Goal: Information Seeking & Learning: Check status

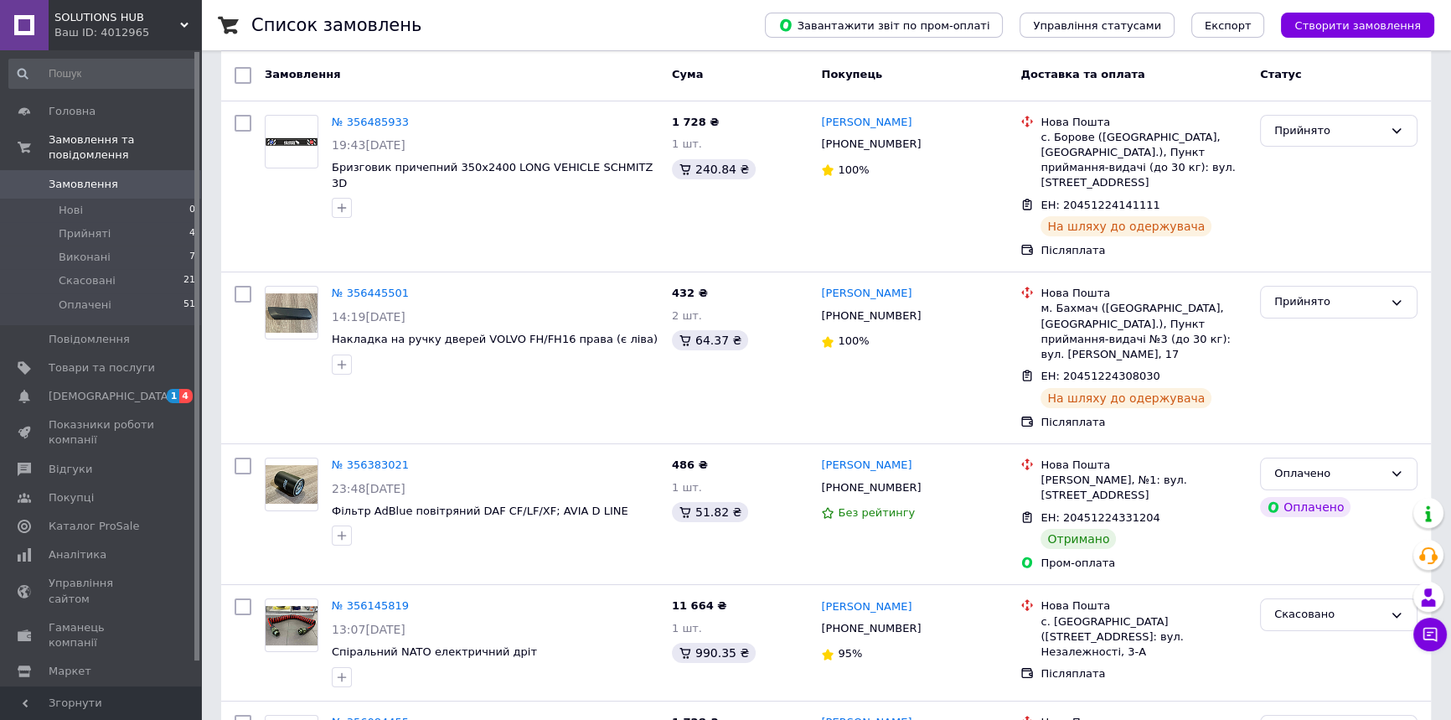
scroll to position [152, 0]
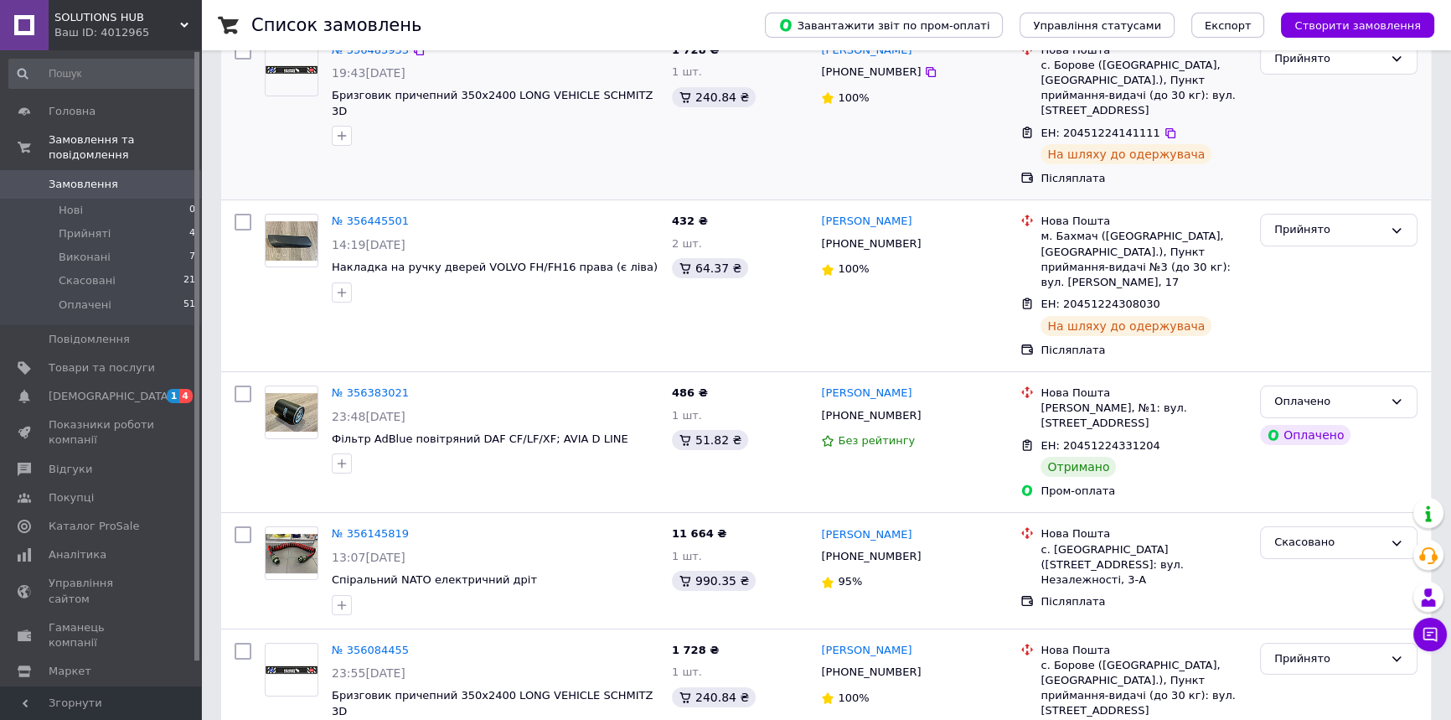
click at [1259, 172] on div "Прийнято" at bounding box center [1339, 115] width 171 height 158
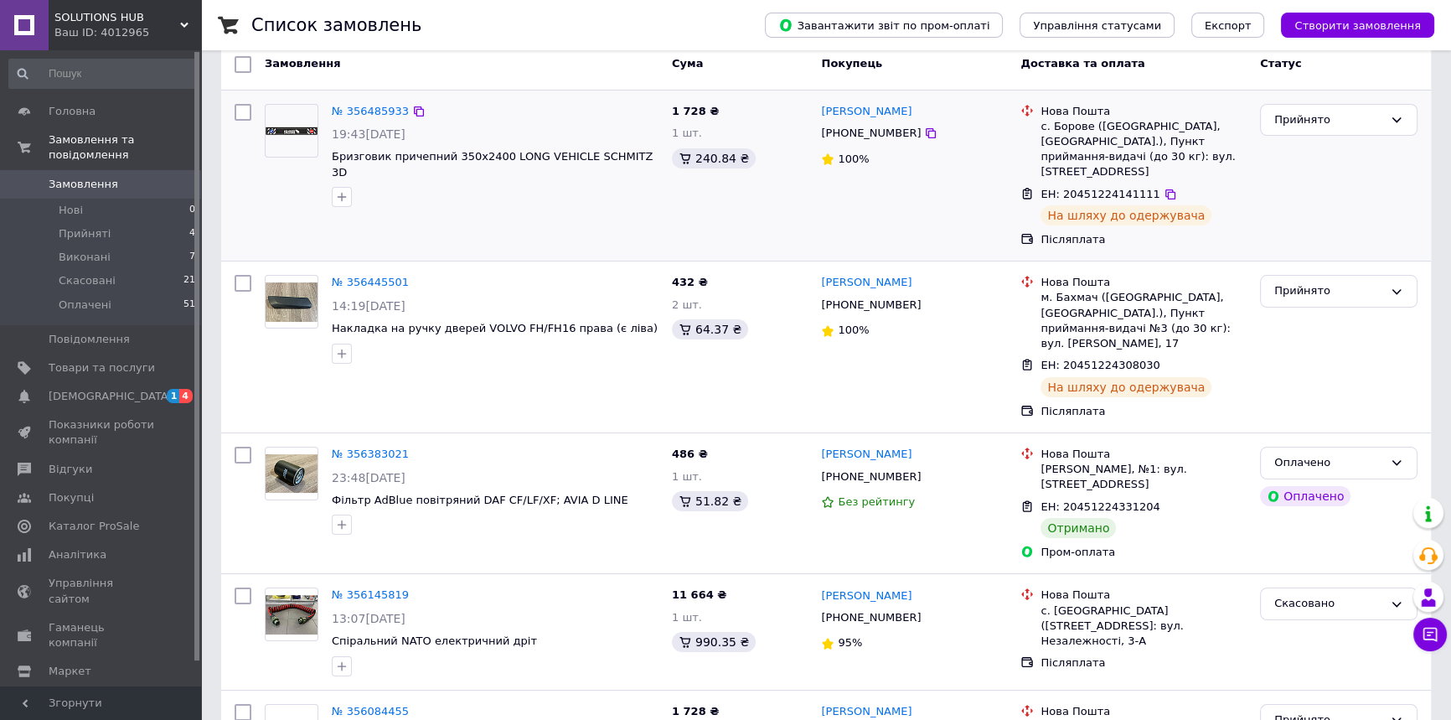
scroll to position [0, 0]
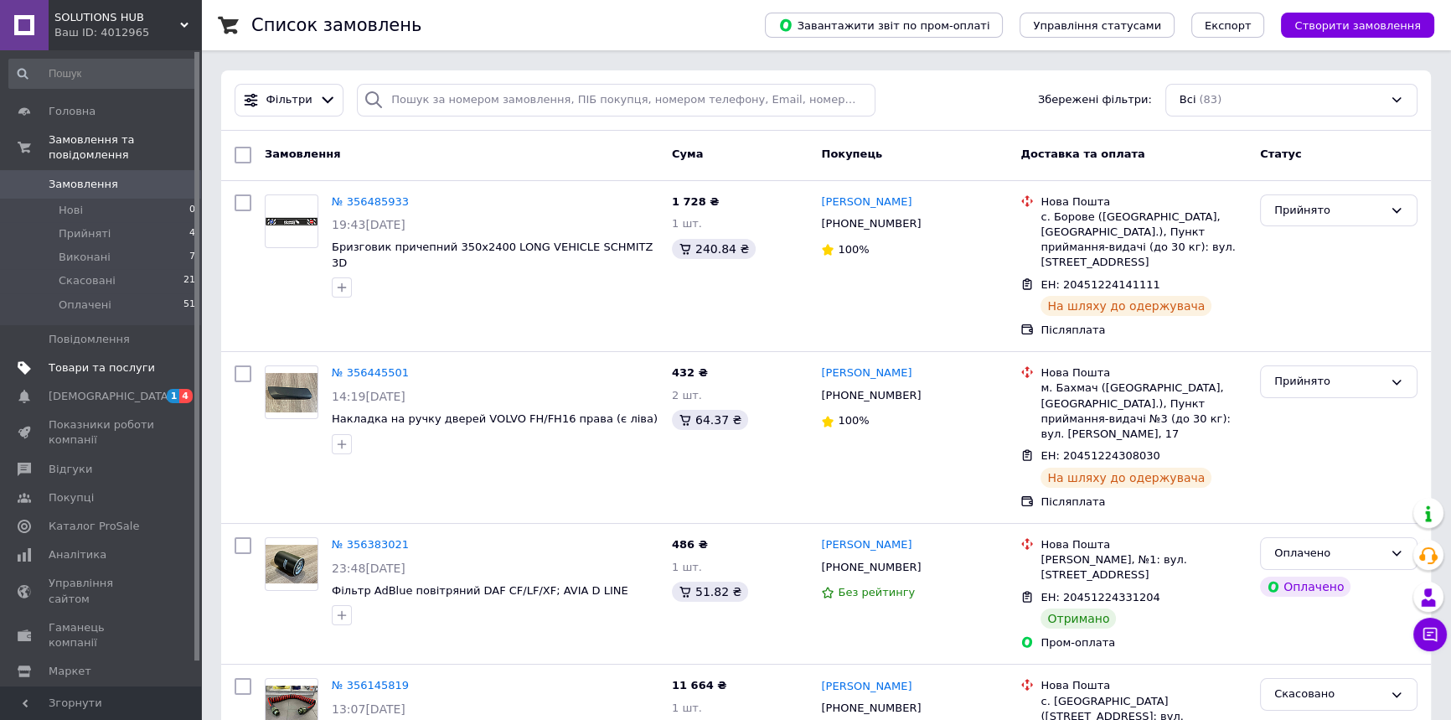
click at [127, 360] on span "Товари та послуги" at bounding box center [102, 367] width 106 height 15
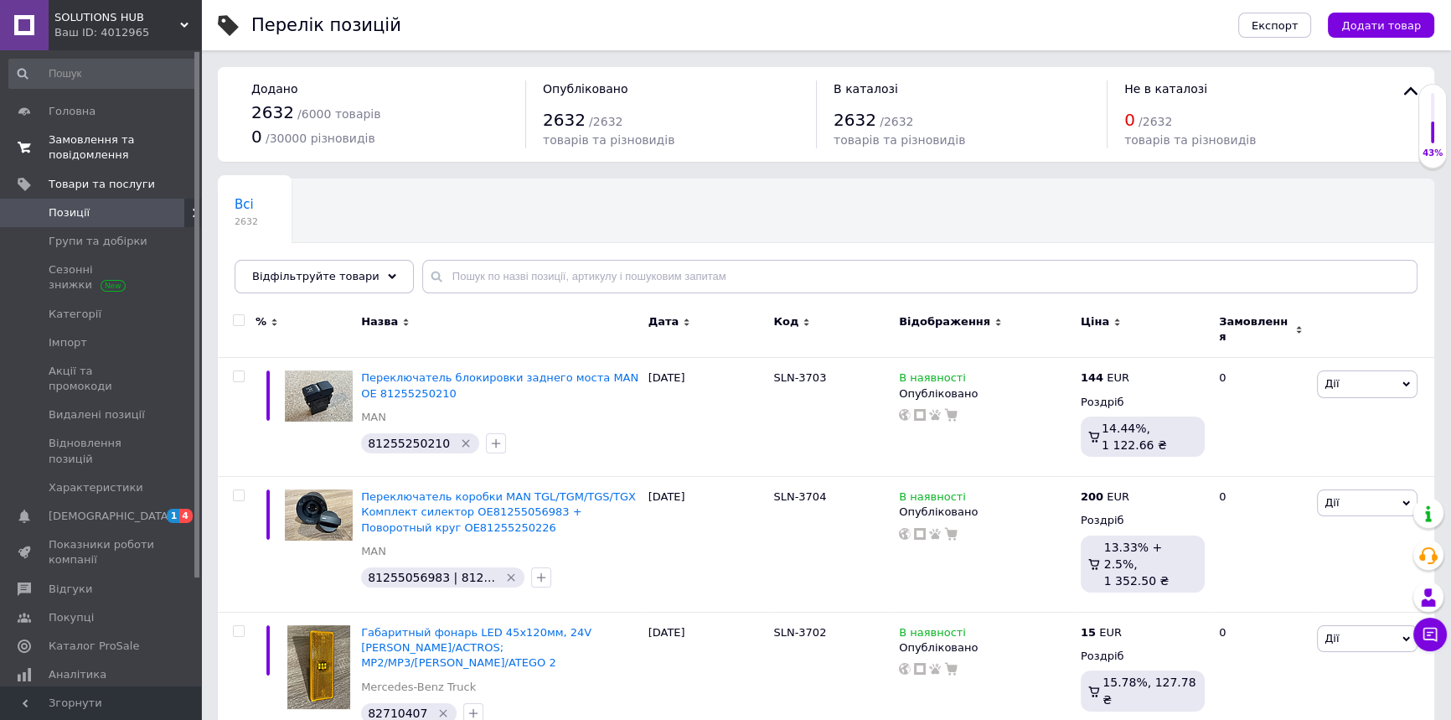
click at [106, 158] on span "Замовлення та повідомлення" at bounding box center [102, 147] width 106 height 30
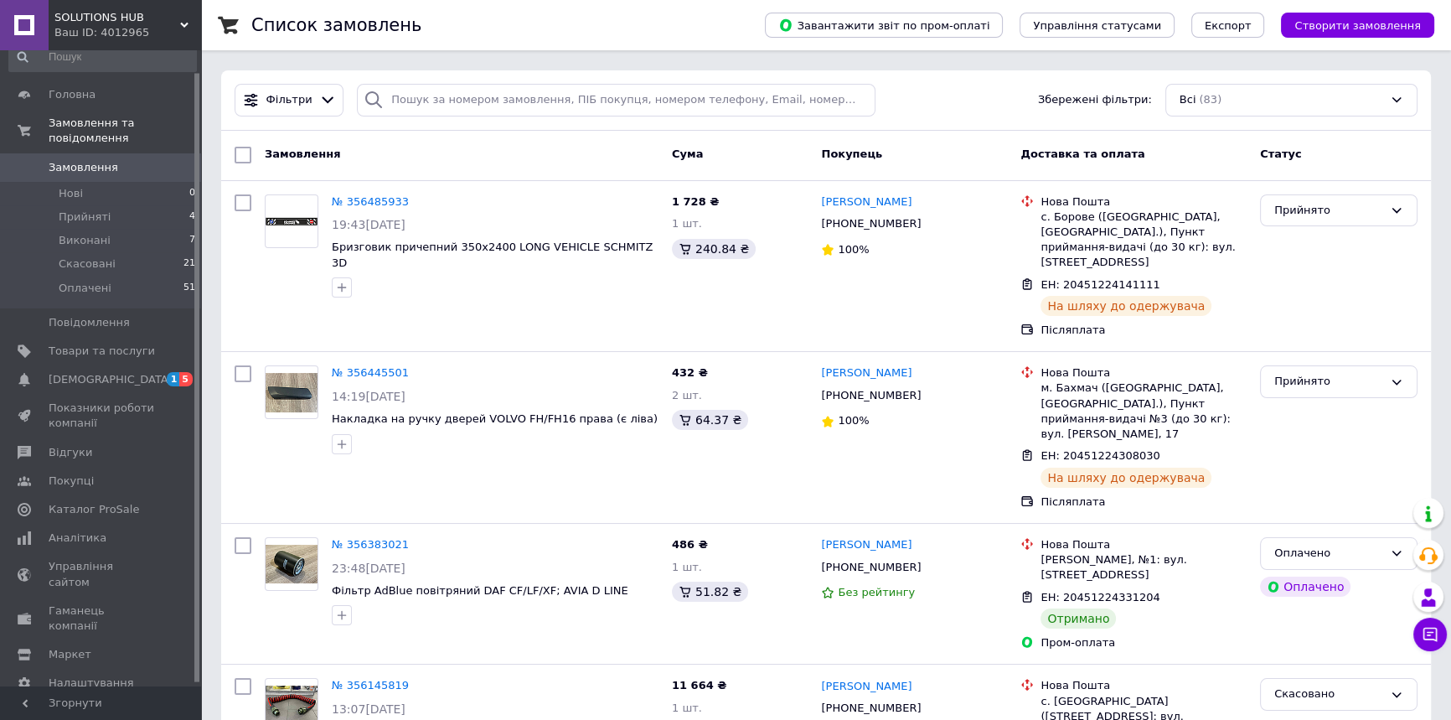
scroll to position [25, 0]
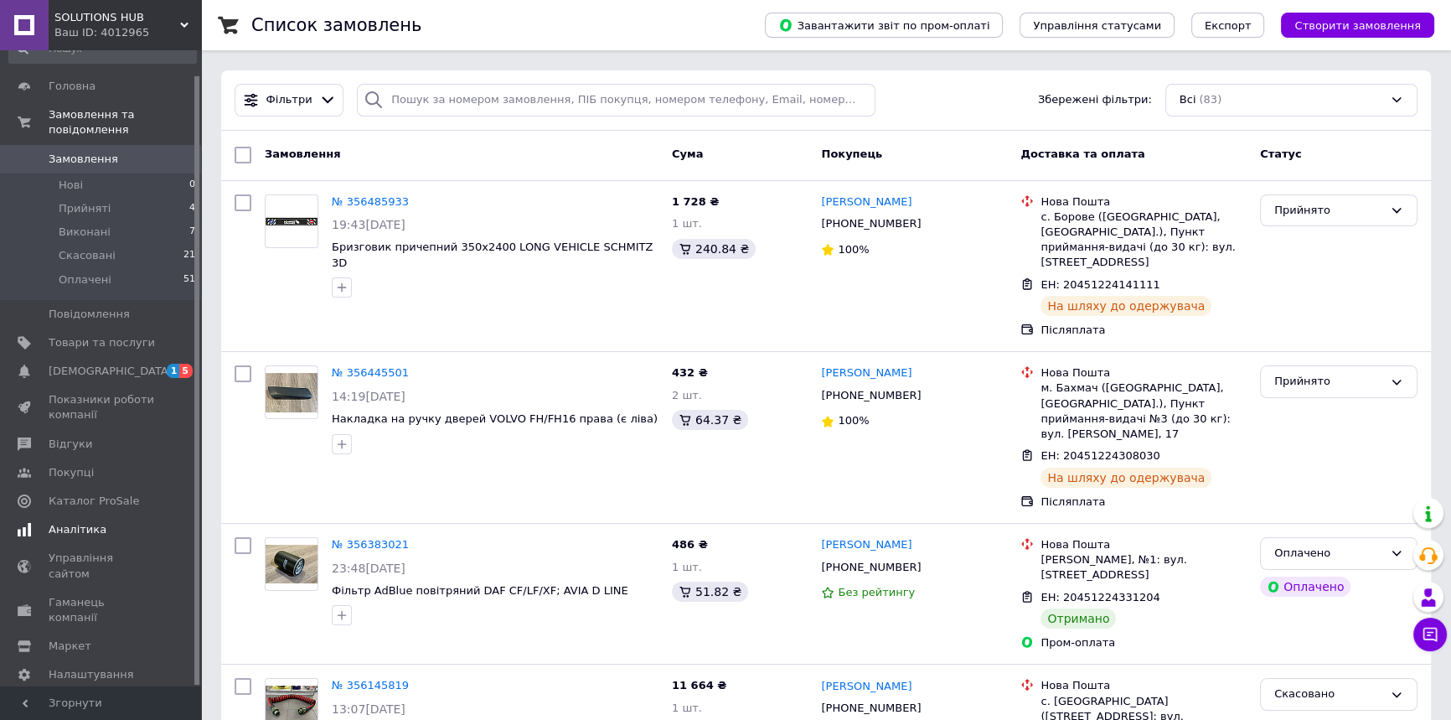
click at [108, 522] on span "Аналітика" at bounding box center [102, 529] width 106 height 15
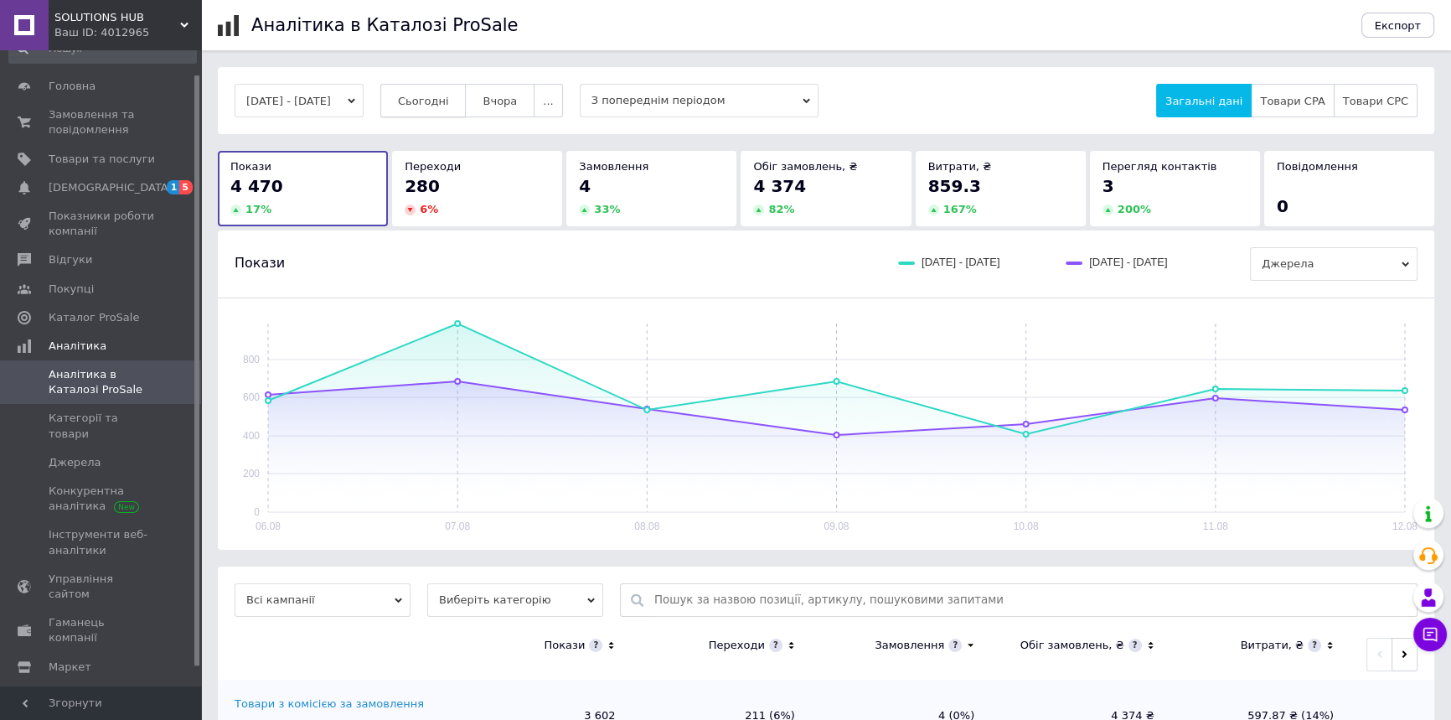
click at [448, 86] on button "Сьогодні" at bounding box center [423, 101] width 86 height 34
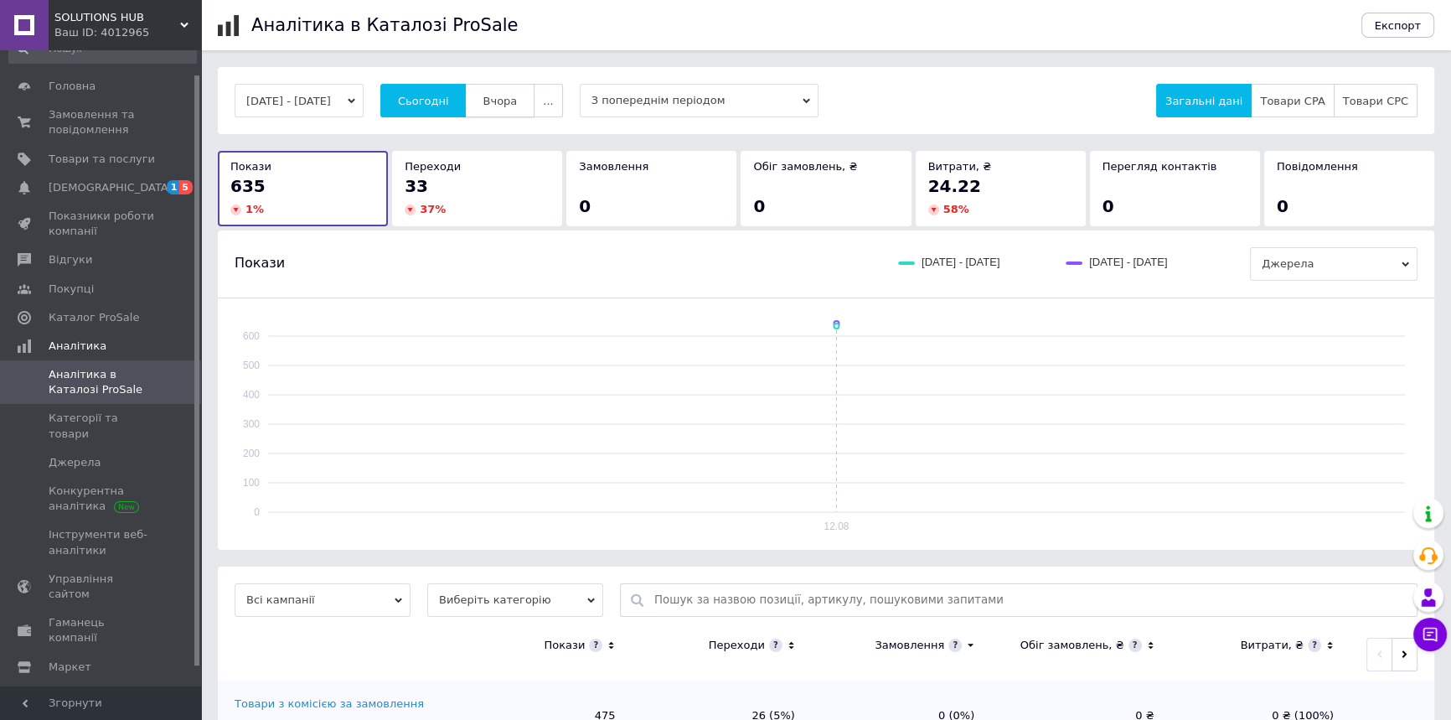
click at [514, 104] on span "Вчора" at bounding box center [500, 101] width 34 height 13
click at [145, 414] on span "Категорії та товари" at bounding box center [102, 426] width 106 height 30
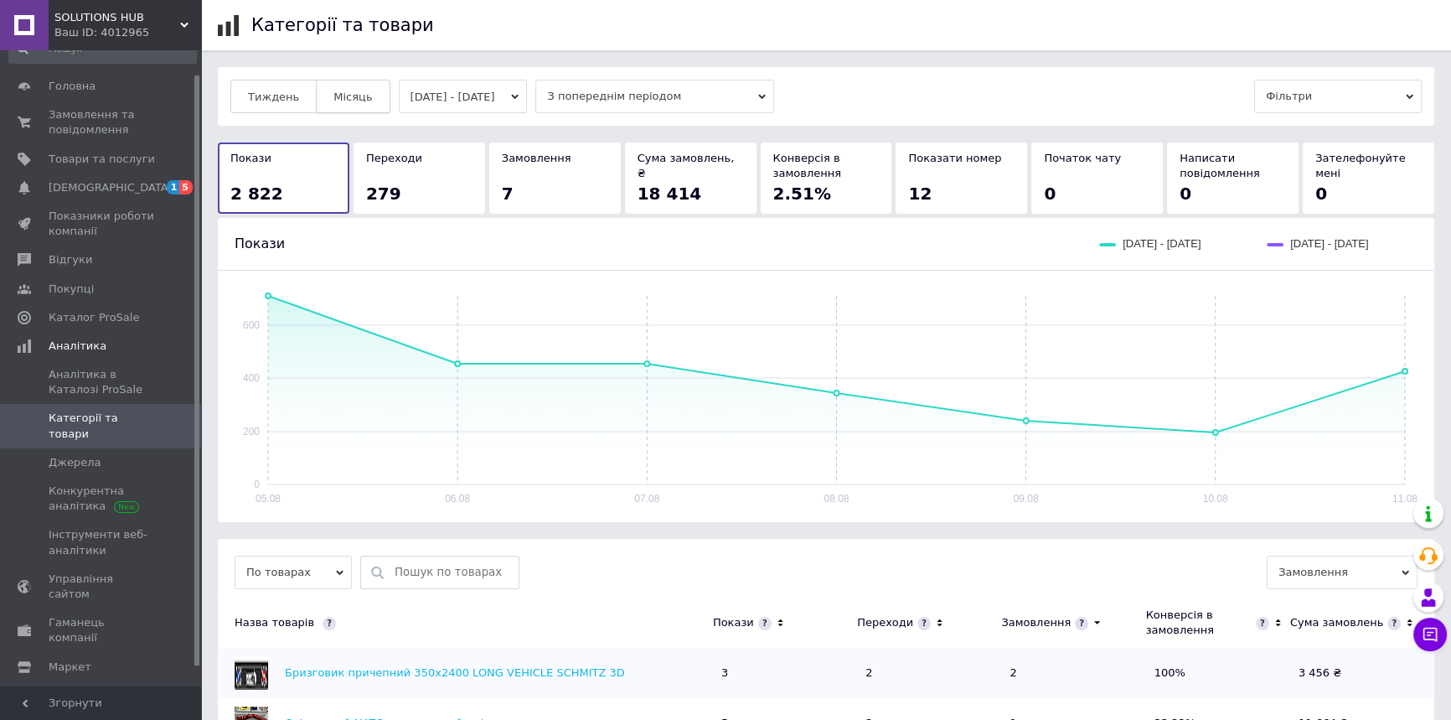
click at [365, 106] on button "Місяць" at bounding box center [353, 97] width 74 height 34
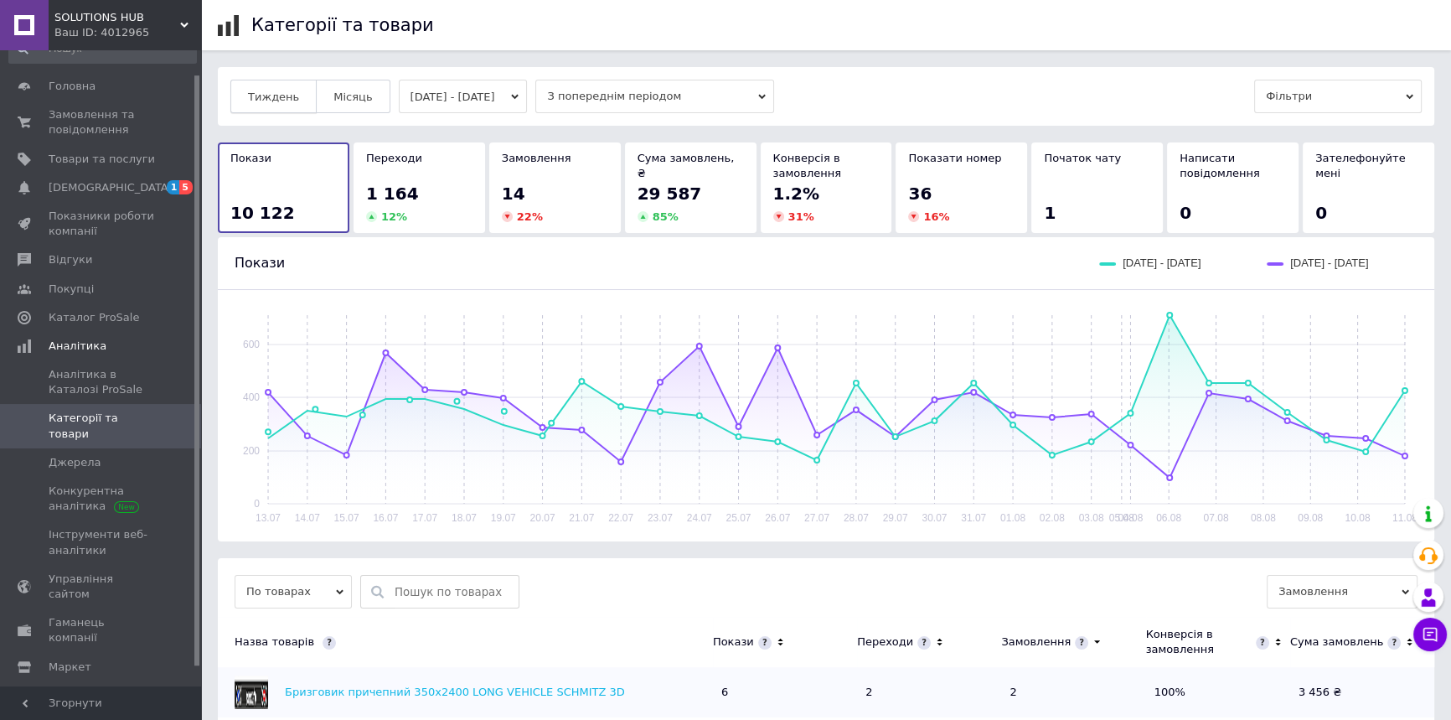
click at [273, 93] on span "Тиждень" at bounding box center [273, 96] width 51 height 13
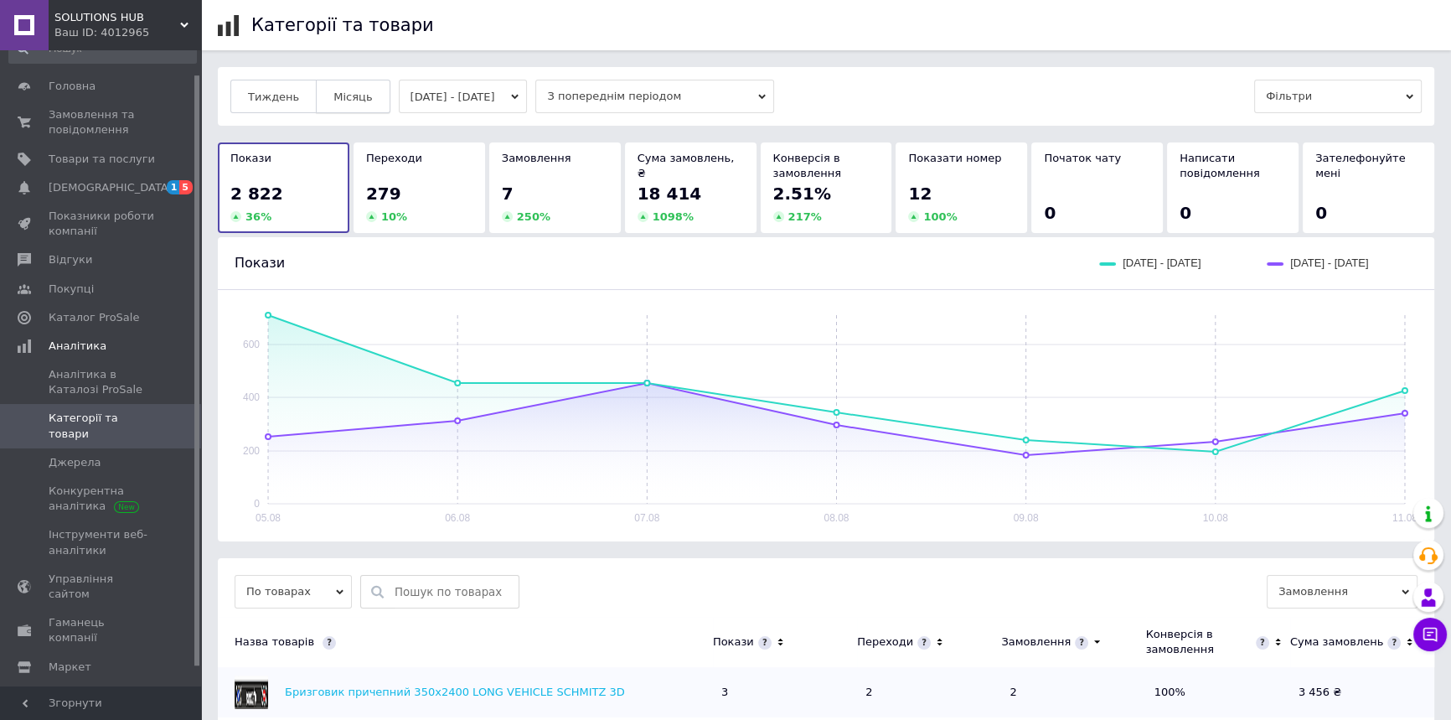
click at [333, 96] on span "Місяць" at bounding box center [352, 96] width 39 height 13
